Goal: Task Accomplishment & Management: Manage account settings

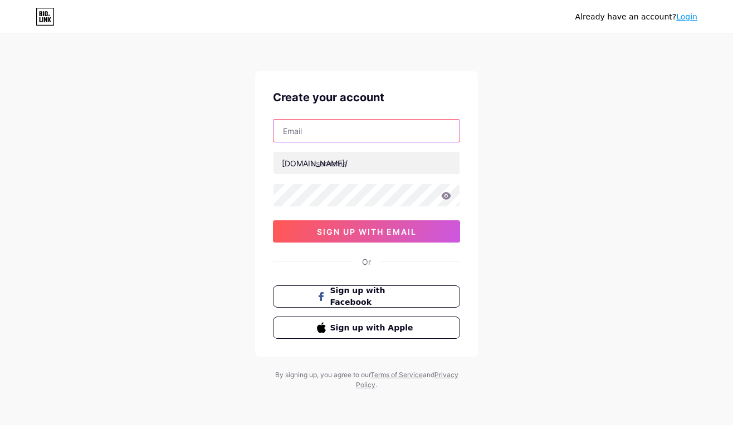
click at [298, 131] on input "text" at bounding box center [366, 131] width 186 height 22
type input "[EMAIL_ADDRESS][DOMAIN_NAME]"
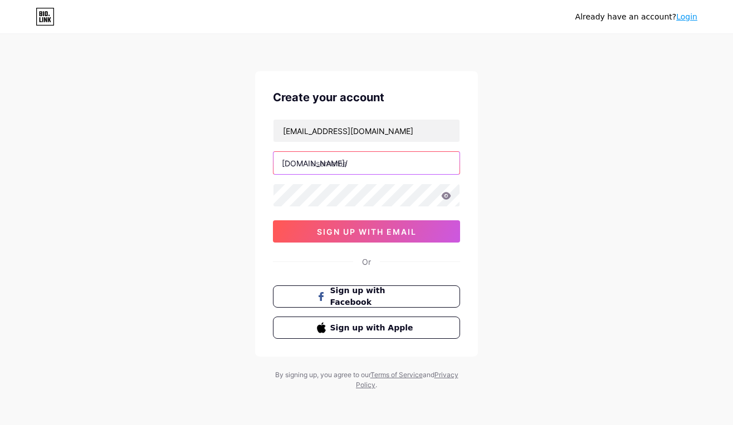
click at [348, 165] on input "text" at bounding box center [366, 163] width 186 height 22
click at [323, 164] on input "text" at bounding box center [366, 163] width 186 height 22
type input "b"
type input "aku_bandar919"
click at [536, 156] on div "Already have an account? Login Create your account [EMAIL_ADDRESS][DOMAIN_NAME]…" at bounding box center [366, 213] width 733 height 426
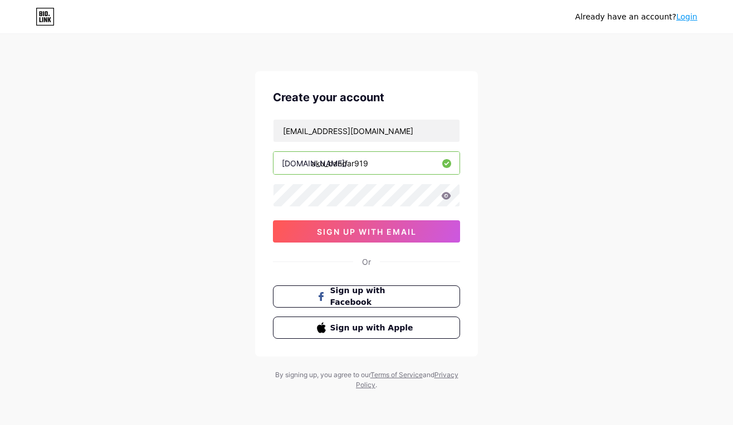
click at [374, 164] on input "aku_bandar919" at bounding box center [366, 163] width 186 height 22
click at [278, 232] on button "sign up with email" at bounding box center [366, 231] width 187 height 22
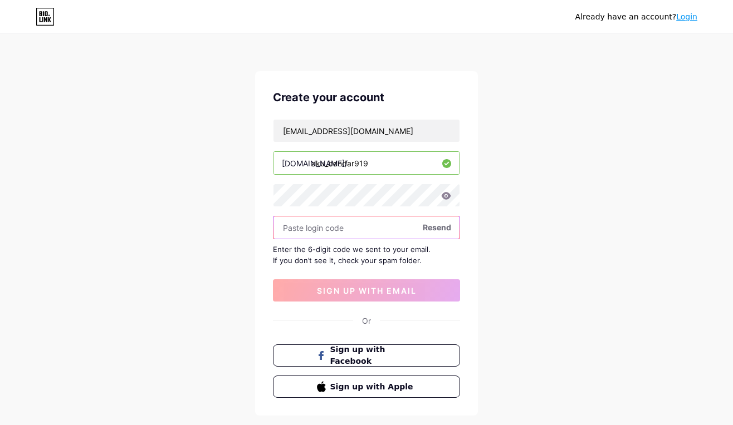
paste input "161749"
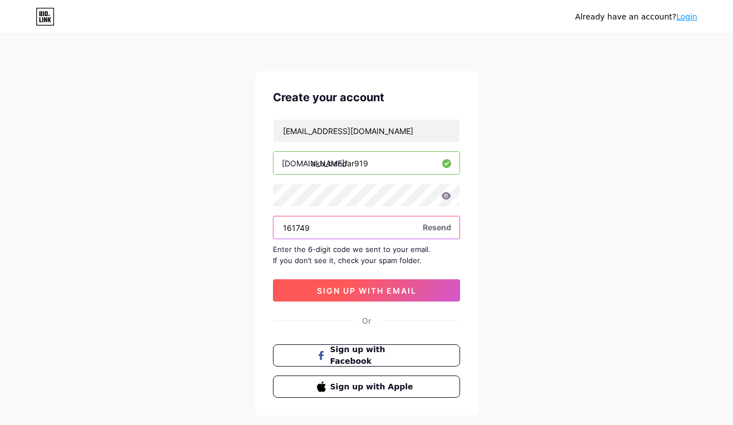
type input "161749"
click at [385, 291] on span "sign up with email" at bounding box center [367, 290] width 100 height 9
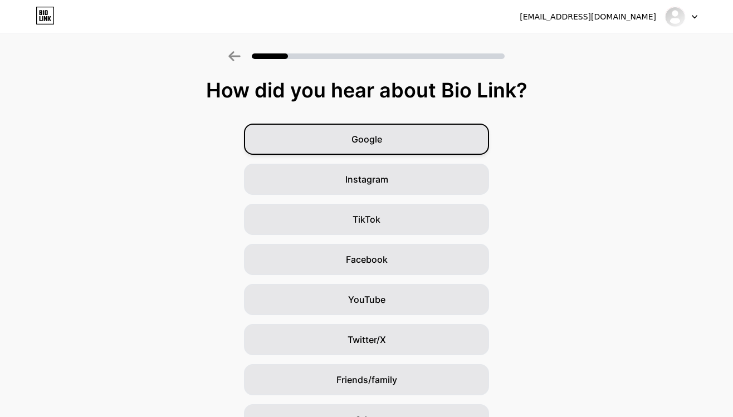
click at [411, 131] on div "Google" at bounding box center [366, 139] width 245 height 31
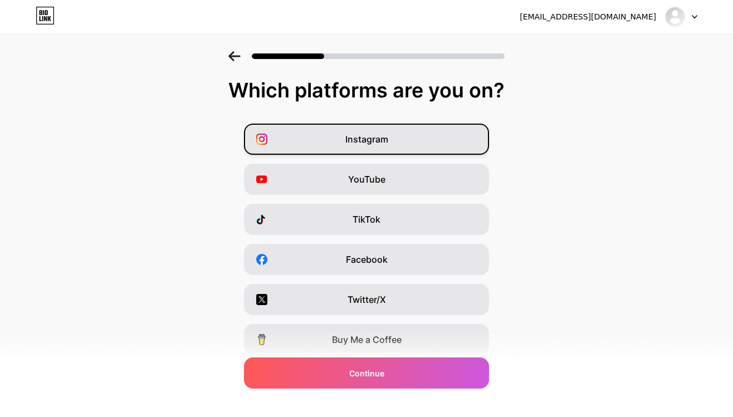
click at [388, 136] on span "Instagram" at bounding box center [366, 138] width 43 height 13
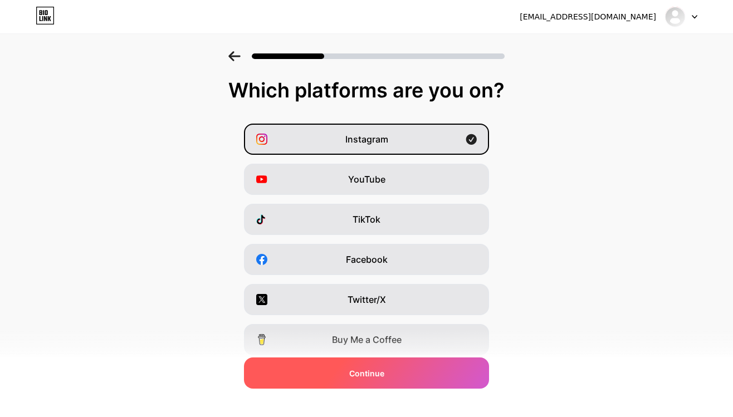
click at [384, 374] on span "Continue" at bounding box center [366, 373] width 35 height 12
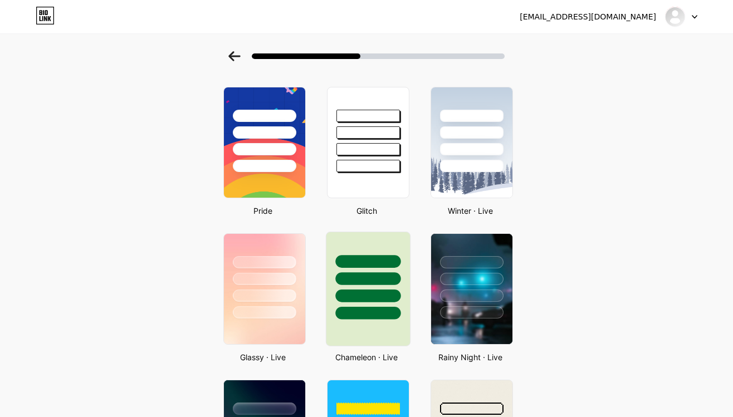
scroll to position [185, 0]
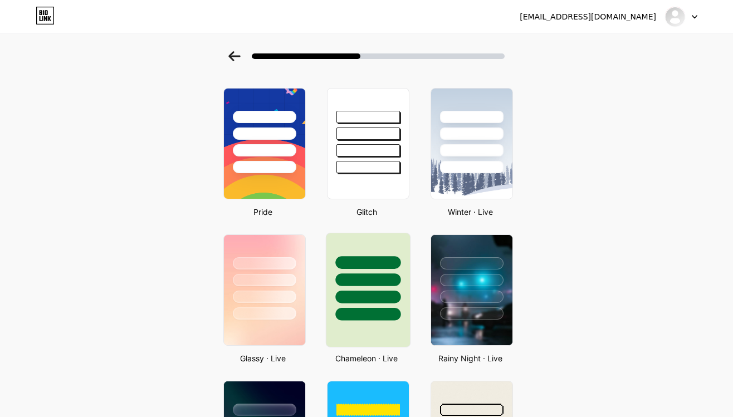
click at [385, 303] on div at bounding box center [368, 276] width 84 height 87
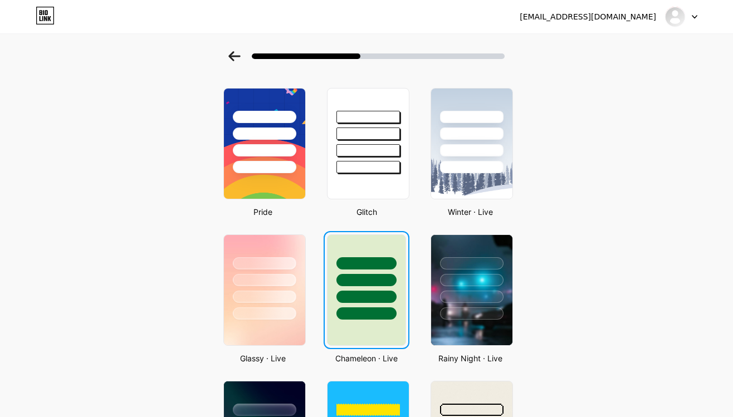
scroll to position [0, 0]
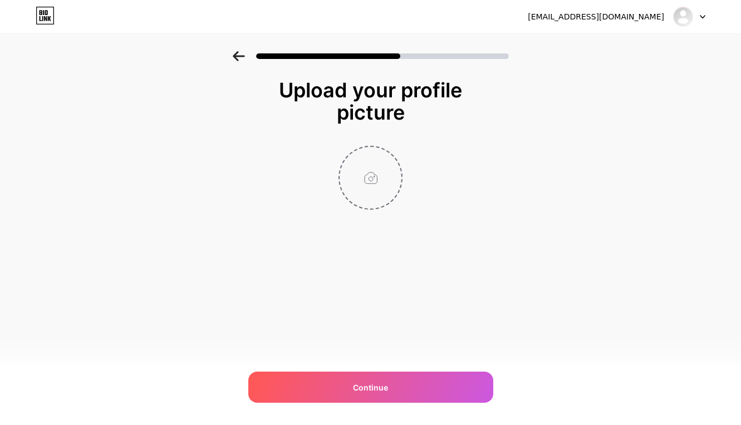
click at [359, 178] on input "file" at bounding box center [371, 178] width 62 height 62
type input "C:\fakepath\Black & Orange Futuristic Game Logo (1).png"
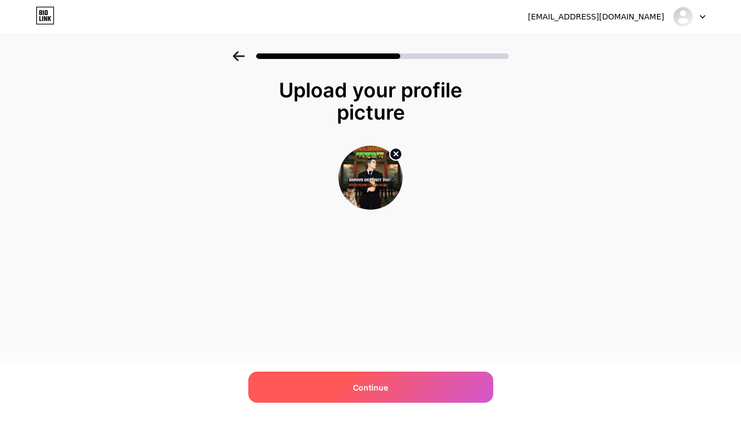
click at [409, 375] on div "Continue" at bounding box center [370, 387] width 245 height 31
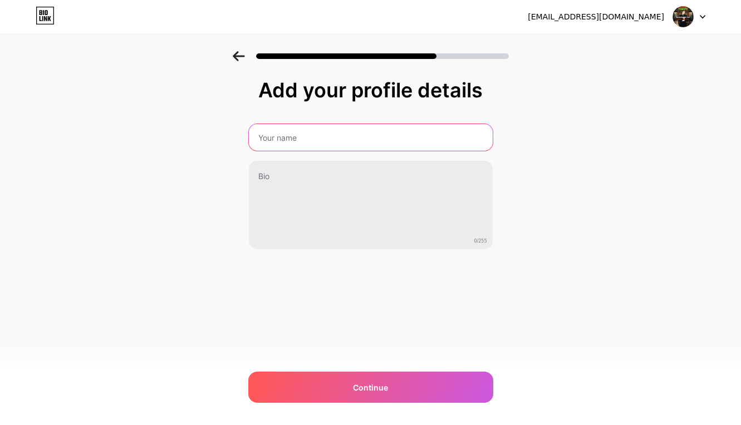
click at [303, 131] on input "text" at bounding box center [371, 137] width 244 height 27
type input "BANDAR919"
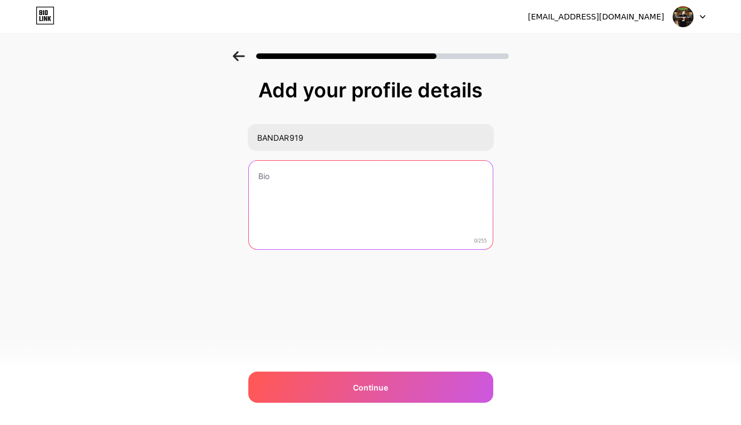
click at [307, 190] on textarea at bounding box center [371, 206] width 244 height 90
paste textarea "situs resmi aman terpercaya member baru bonus 20k untukdeposit pertama"
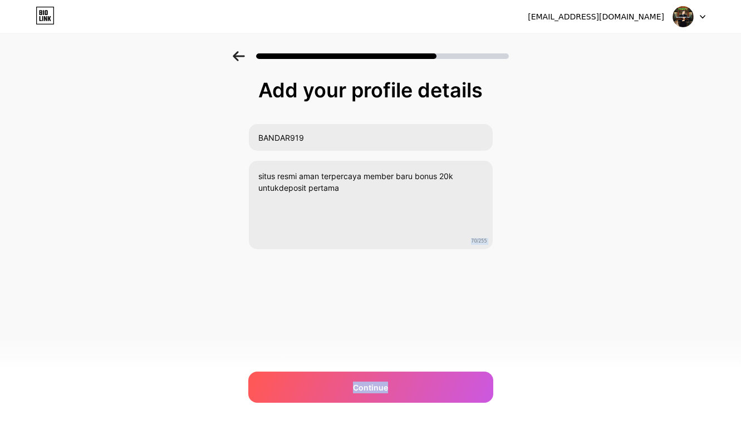
drag, startPoint x: 394, startPoint y: 387, endPoint x: 551, endPoint y: 299, distance: 179.9
click at [551, 299] on div "Add your profile details BANDAR919 situs resmi aman terpercaya member baru bonu…" at bounding box center [370, 178] width 741 height 254
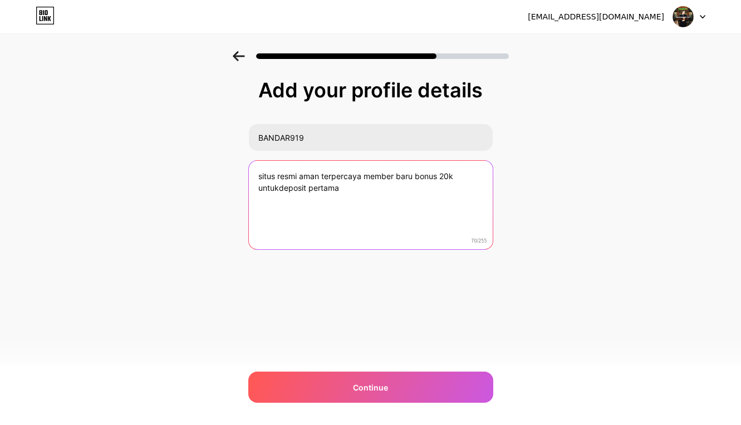
click at [259, 176] on textarea "situs resmi aman terpercaya member baru bonus 20k untukdeposit pertama" at bounding box center [371, 206] width 244 height 90
paste textarea "Bandar919 adalah situs permainan togel dan slot online terbaru yang menyediakan…"
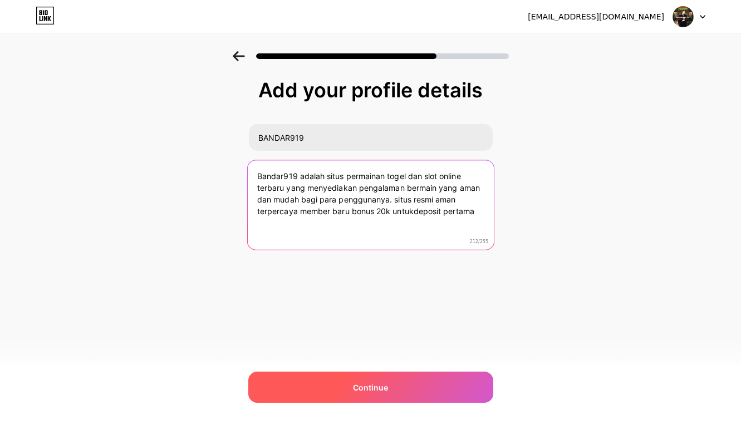
type textarea "Bandar919 adalah situs permainan togel dan slot online terbaru yang menyediakan…"
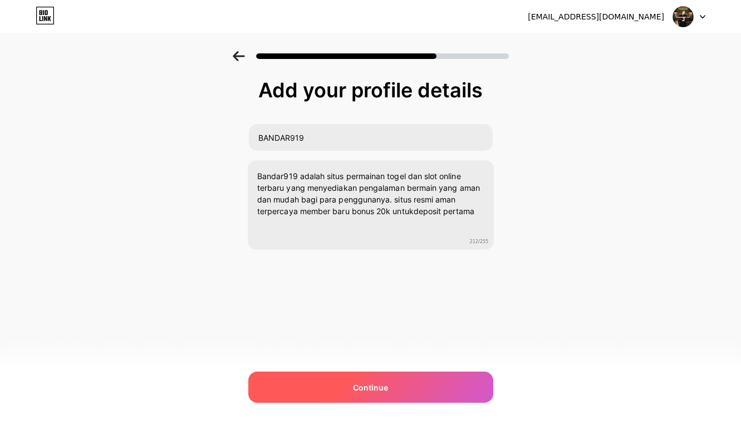
click at [374, 386] on span "Continue" at bounding box center [370, 388] width 35 height 12
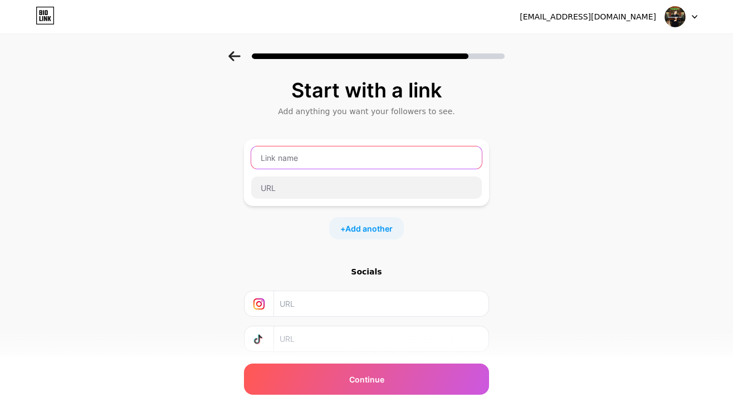
click at [287, 159] on input "text" at bounding box center [366, 157] width 230 height 22
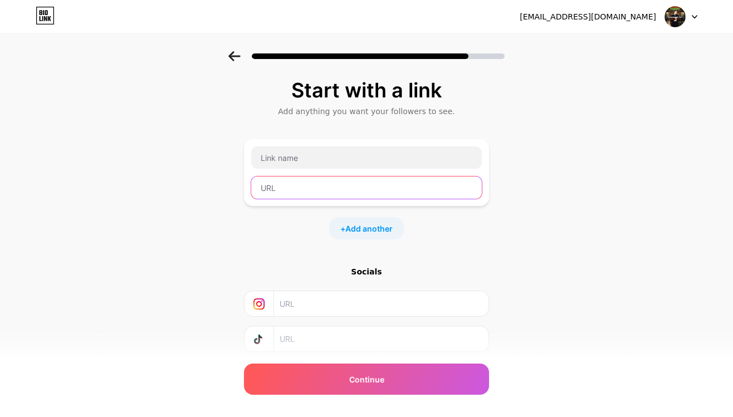
click at [275, 185] on input "text" at bounding box center [366, 187] width 230 height 22
paste input "[URL][DOMAIN_NAME]"
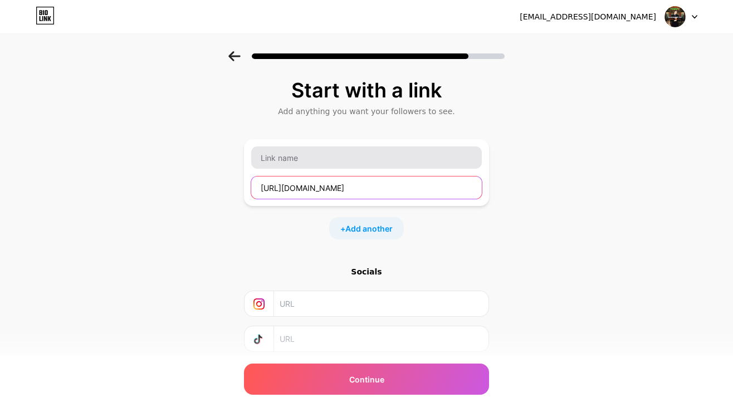
type input "[URL][DOMAIN_NAME]"
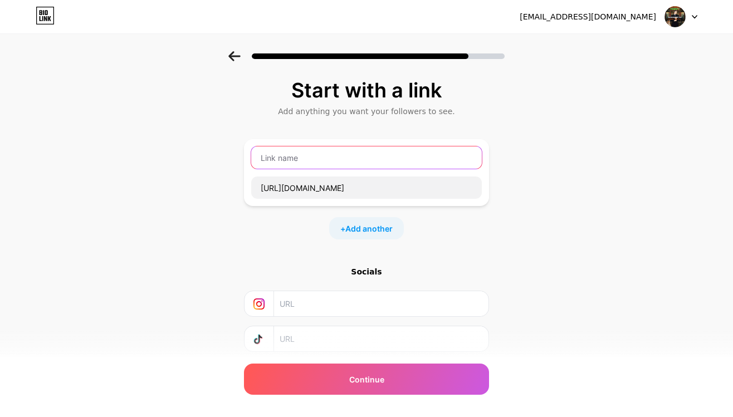
click at [291, 161] on input "text" at bounding box center [366, 157] width 230 height 22
type input "L"
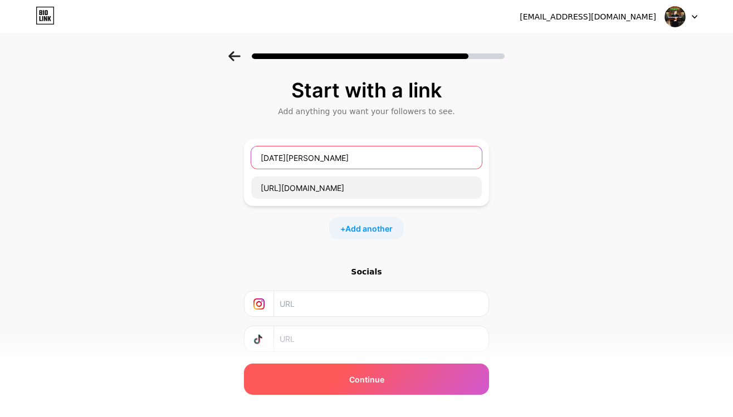
type input "[DATE][PERSON_NAME]"
click at [394, 370] on div "Continue" at bounding box center [366, 379] width 245 height 31
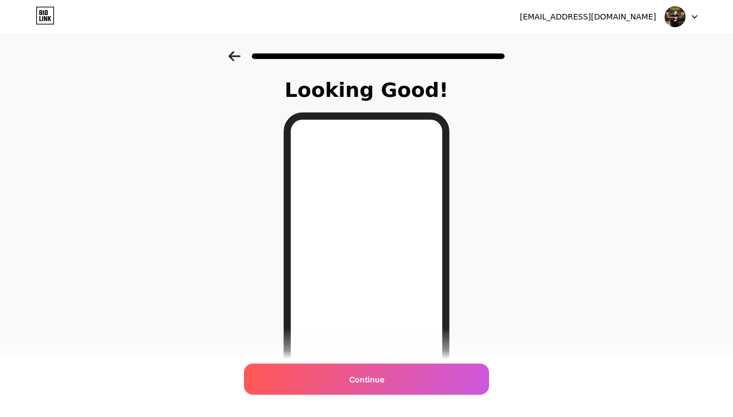
scroll to position [143, 0]
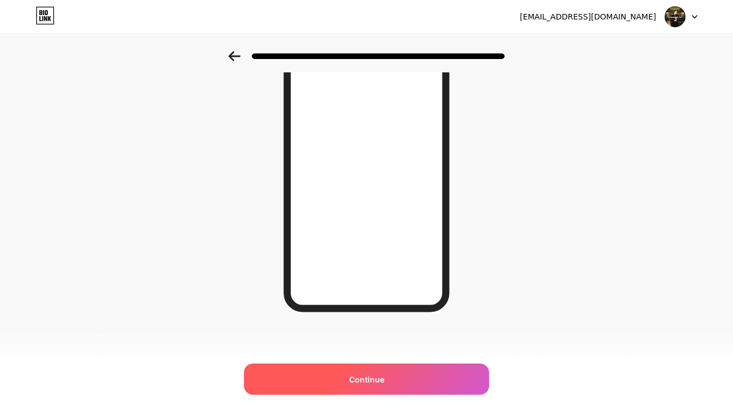
click at [374, 374] on span "Continue" at bounding box center [366, 380] width 35 height 12
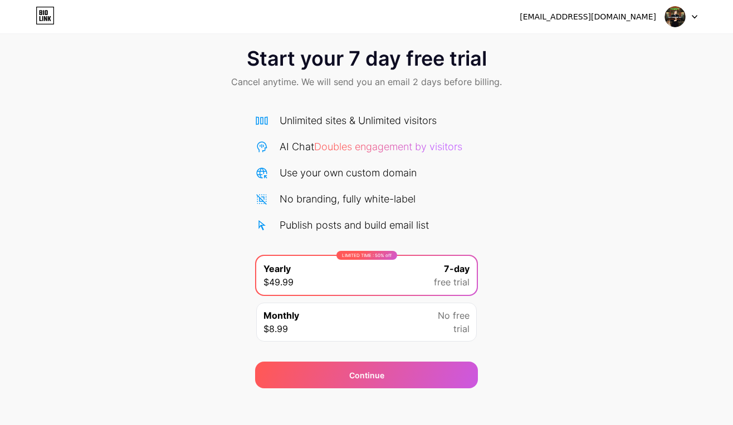
scroll to position [23, 0]
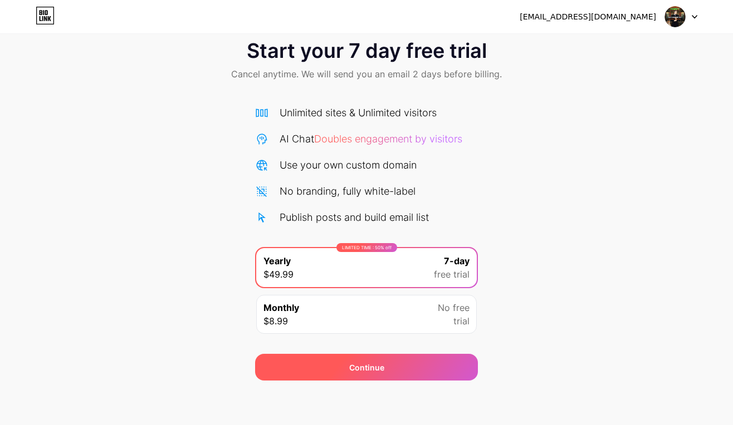
click at [390, 355] on div "Continue" at bounding box center [366, 367] width 223 height 27
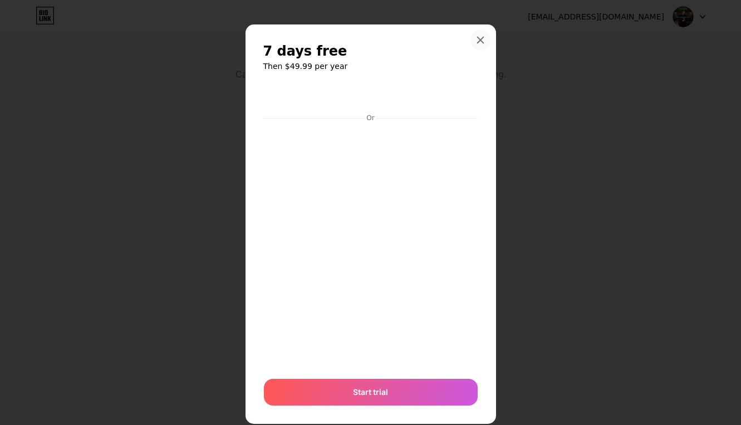
click at [475, 30] on div at bounding box center [480, 40] width 20 height 20
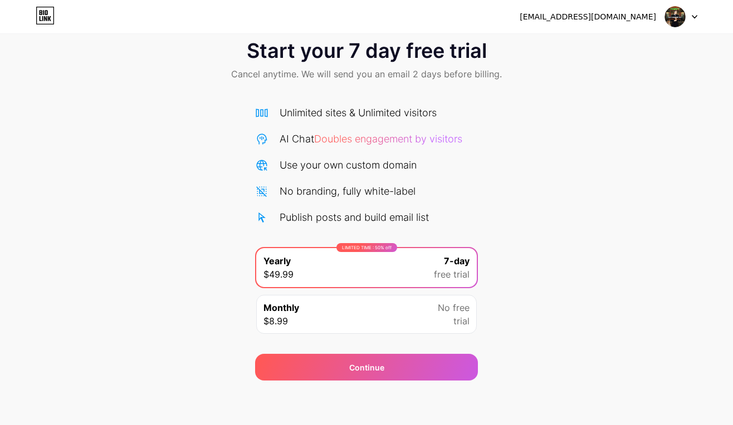
click at [364, 307] on div "Monthly $8.99 No free trial" at bounding box center [366, 314] width 220 height 39
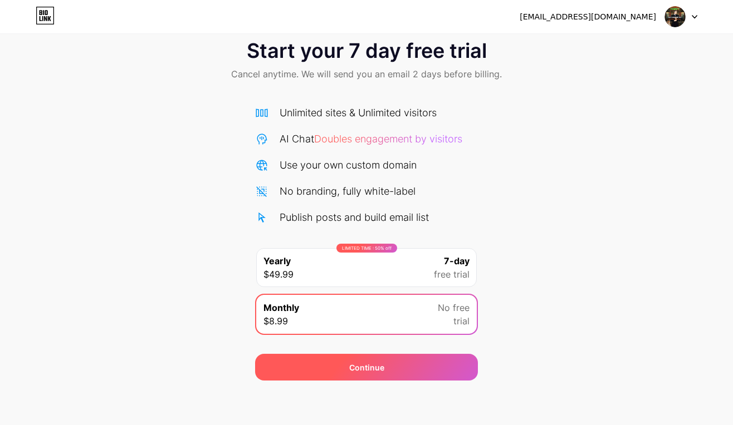
click at [366, 373] on div "Continue" at bounding box center [366, 368] width 35 height 12
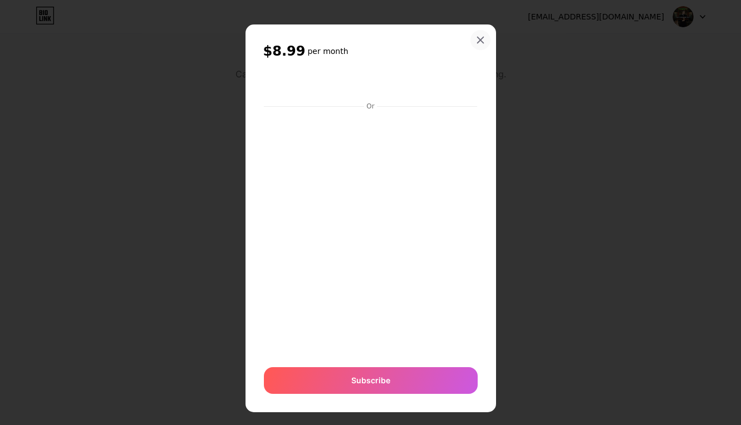
click at [478, 38] on icon at bounding box center [480, 40] width 6 height 6
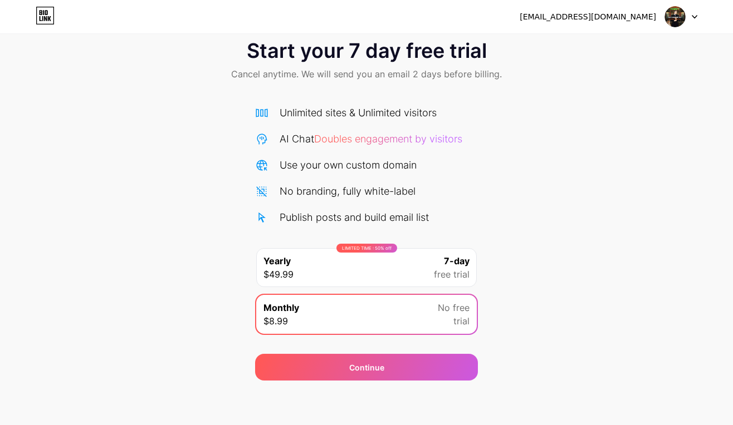
click at [323, 69] on span "Cancel anytime. We will send you an email 2 days before billing." at bounding box center [366, 73] width 271 height 13
click at [424, 132] on div "AI Chat Doubles engagement by visitors" at bounding box center [370, 138] width 183 height 15
click at [431, 139] on span "Doubles engagement by visitors" at bounding box center [388, 139] width 148 height 12
click at [40, 9] on icon at bounding box center [45, 16] width 19 height 18
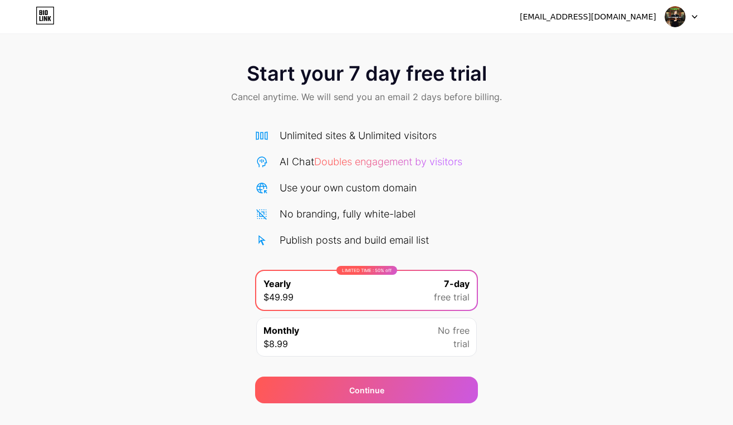
click at [53, 7] on icon at bounding box center [45, 15] width 17 height 17
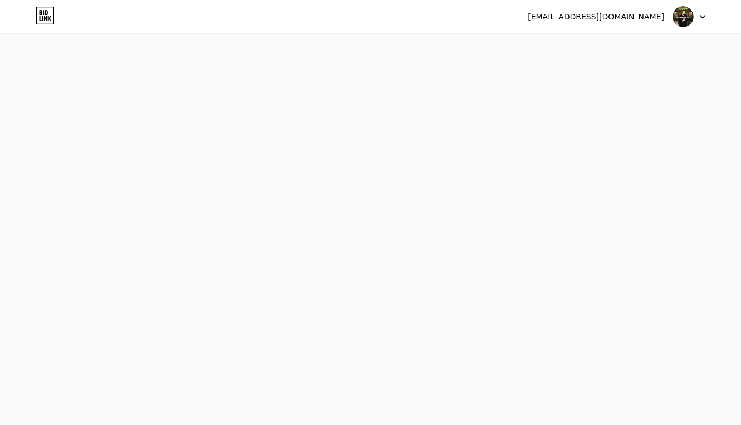
click at [53, 7] on icon at bounding box center [45, 15] width 17 height 17
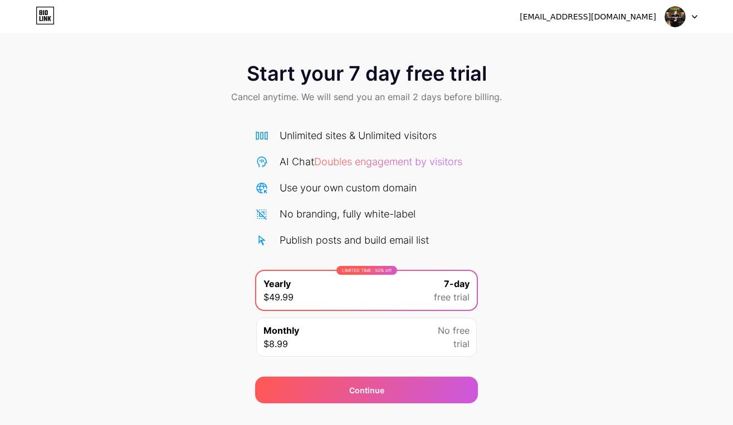
click at [672, 17] on img at bounding box center [674, 16] width 21 height 21
click at [581, 52] on li "Logout" at bounding box center [627, 46] width 138 height 30
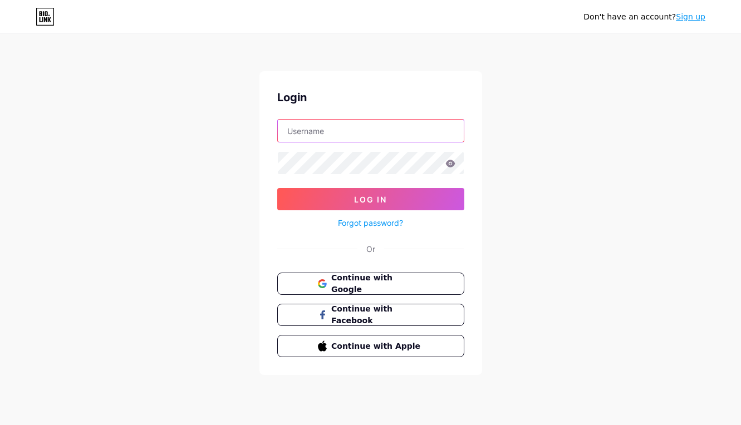
type input "[EMAIL_ADDRESS][DOMAIN_NAME]"
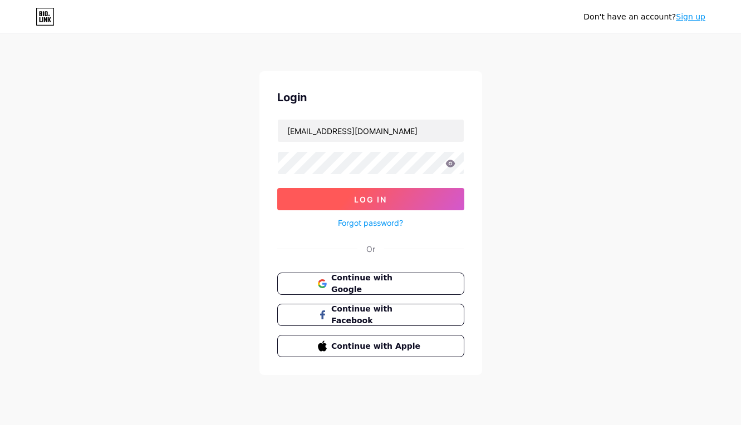
click at [399, 193] on button "Log In" at bounding box center [370, 199] width 187 height 22
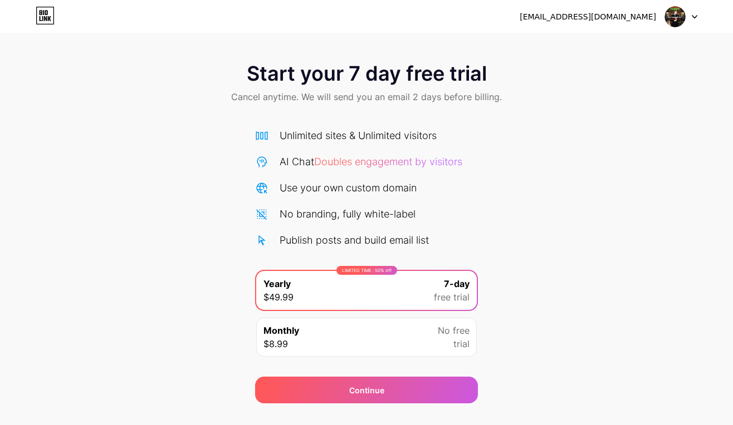
click at [346, 331] on div "Monthly $8.99 No free trial" at bounding box center [366, 337] width 220 height 39
